Goal: Task Accomplishment & Management: Use online tool/utility

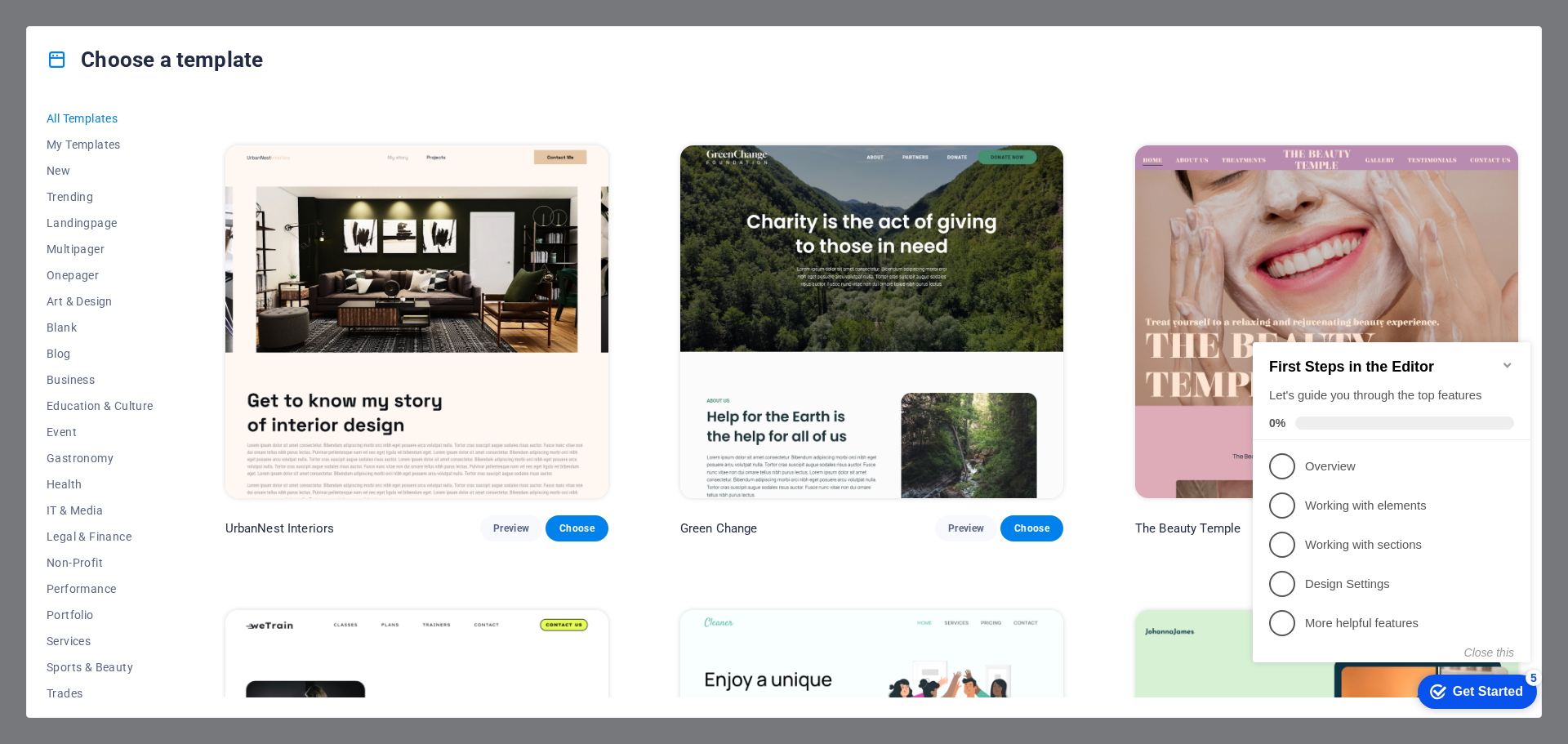
scroll to position [2288, 0]
click at [1034, 523] on span "Choose" at bounding box center [1031, 529] width 36 height 13
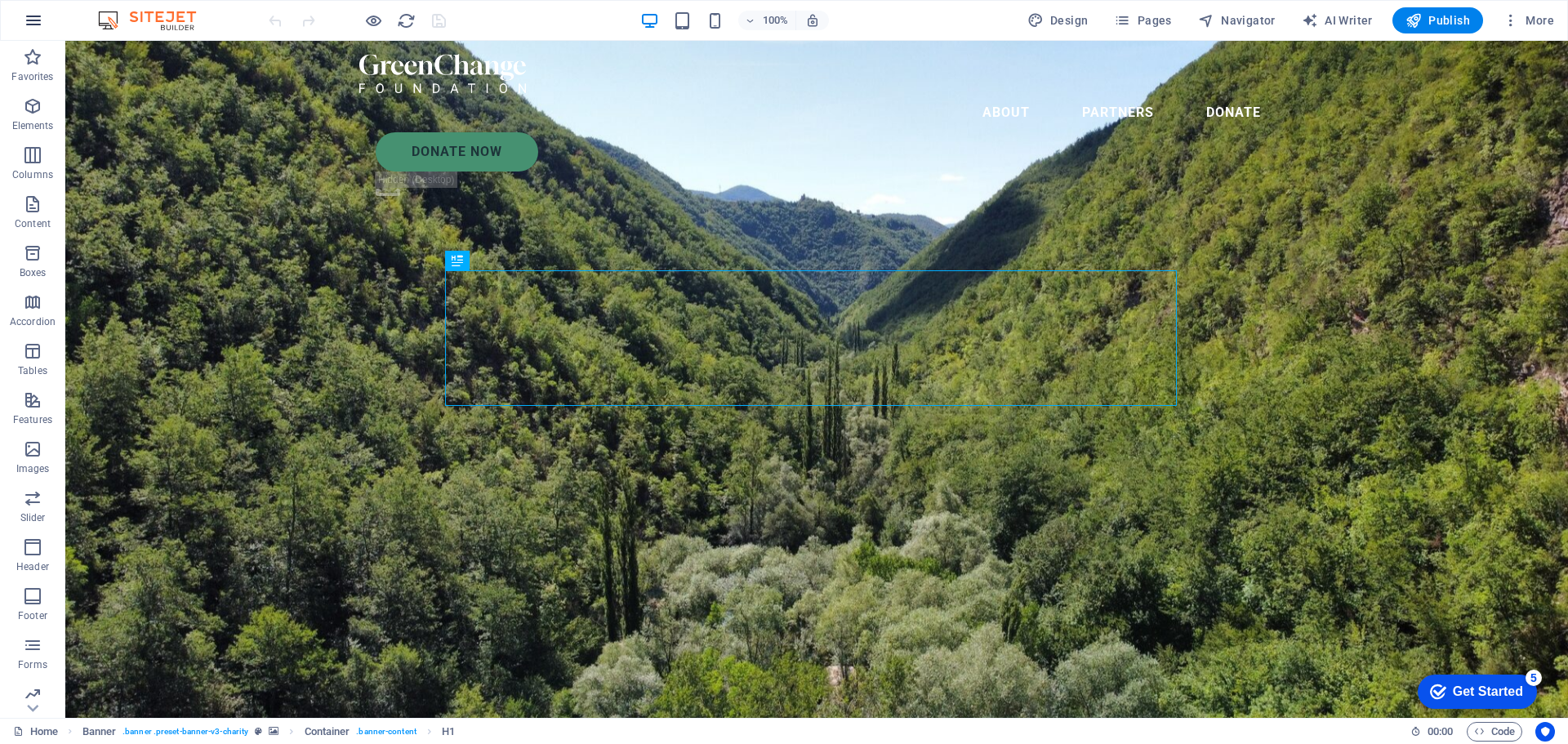
click at [38, 19] on icon "button" at bounding box center [33, 20] width 19 height 19
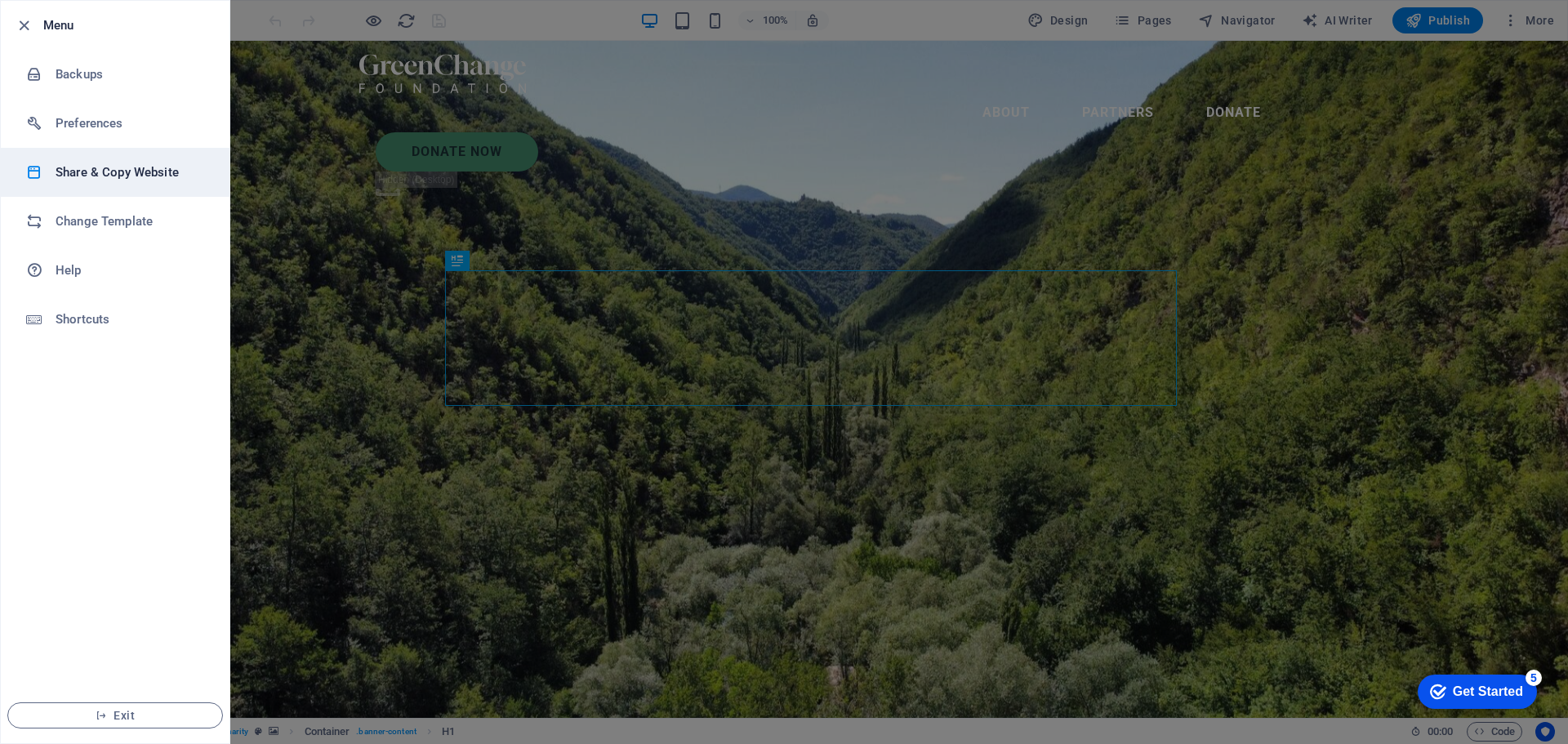
click at [175, 185] on li "Share & Copy Website" at bounding box center [115, 172] width 229 height 49
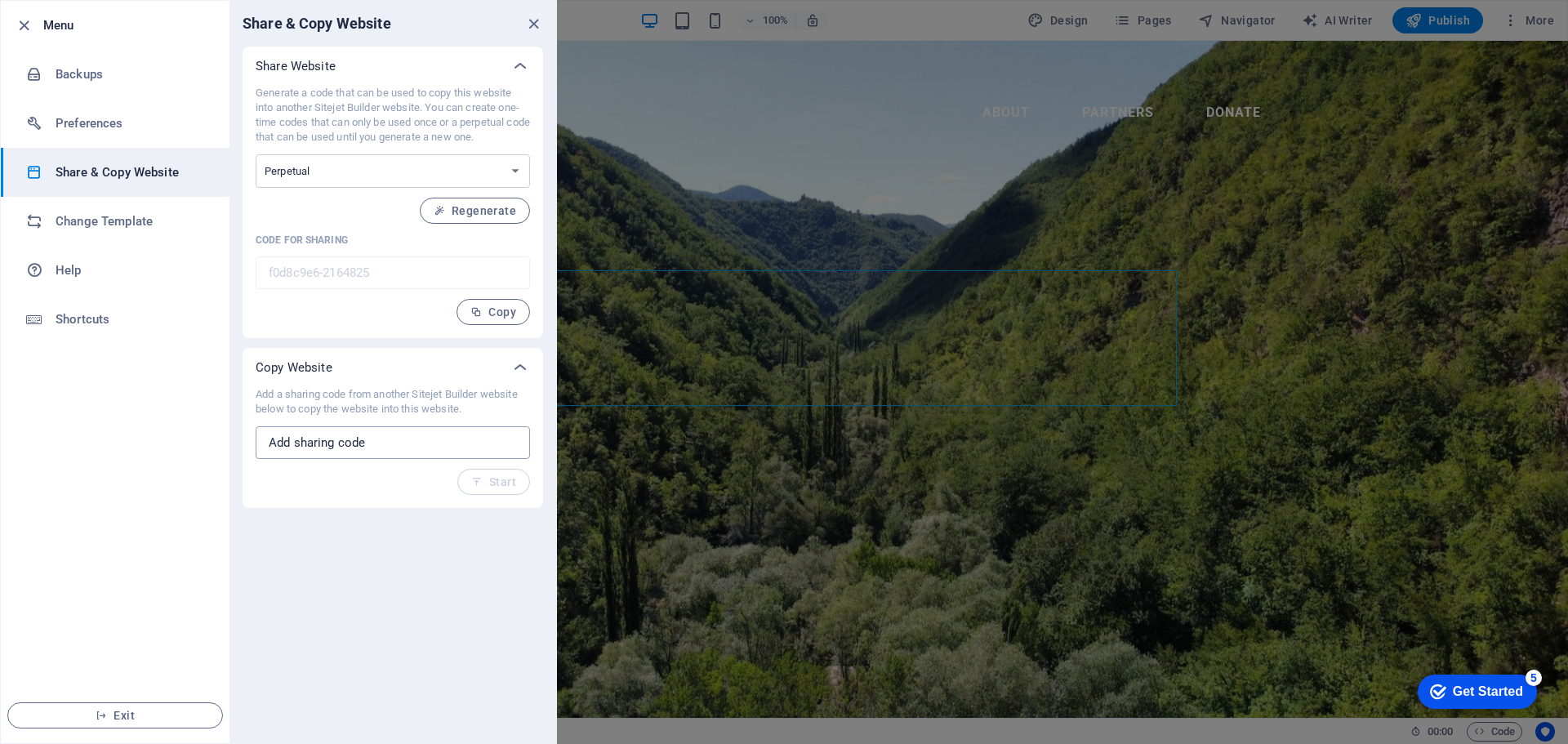
click at [401, 448] on input "text" at bounding box center [392, 443] width 275 height 33
paste input "eeae1c7d-2069176"
type input "eeae1c7d-2069176"
click at [504, 486] on span "Start" at bounding box center [494, 482] width 45 height 13
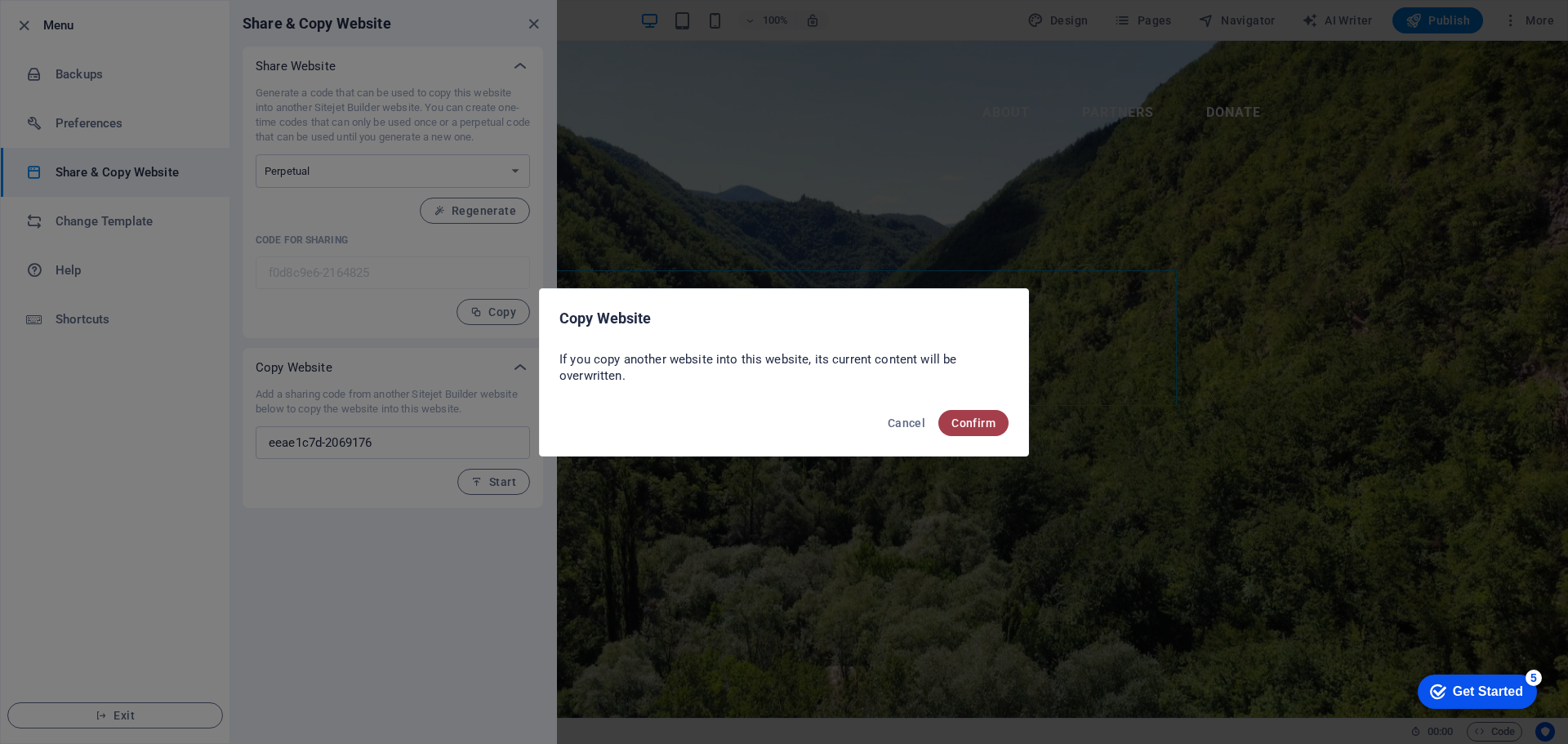
click at [990, 421] on span "Confirm" at bounding box center [973, 423] width 44 height 13
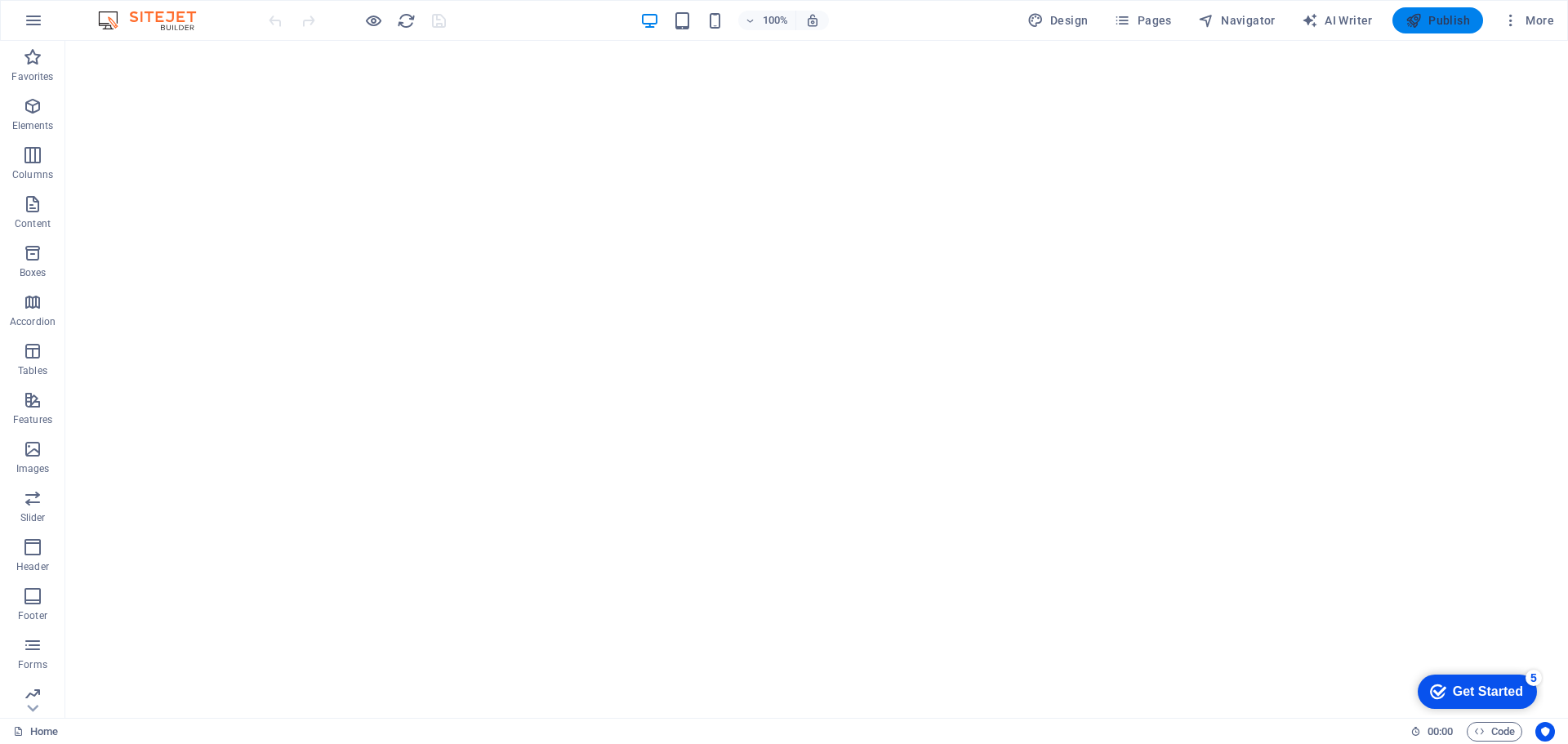
click at [1434, 19] on span "Publish" at bounding box center [1437, 21] width 64 height 17
click at [1442, 22] on span "Publish" at bounding box center [1437, 21] width 64 height 17
